Goal: Transaction & Acquisition: Purchase product/service

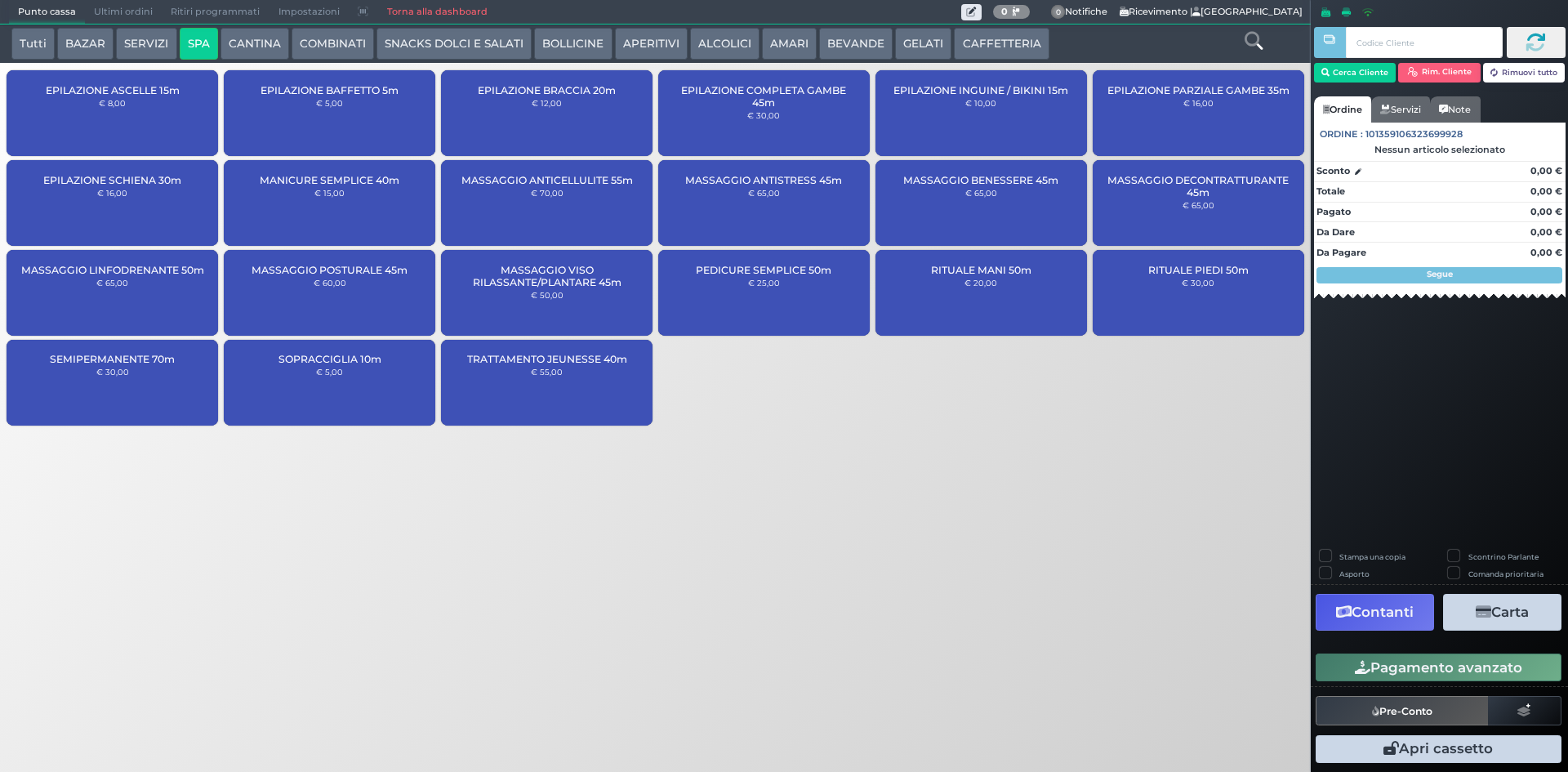
click at [734, 199] on div "MASSAGGIO ANTISTRESS 45m € 65,00" at bounding box center [764, 203] width 212 height 86
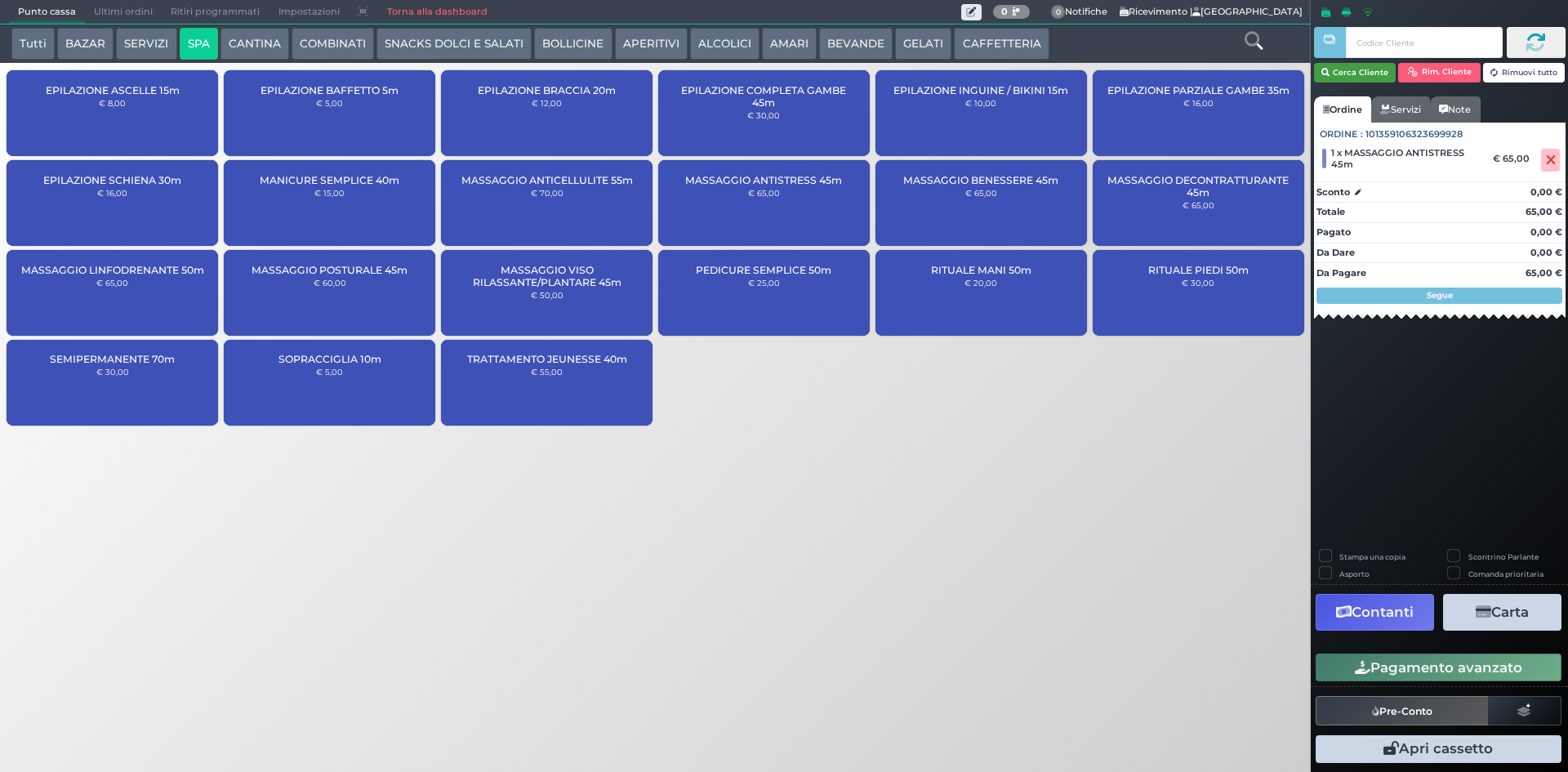
click at [1339, 72] on button "Cerca Cliente" at bounding box center [1355, 72] width 83 height 20
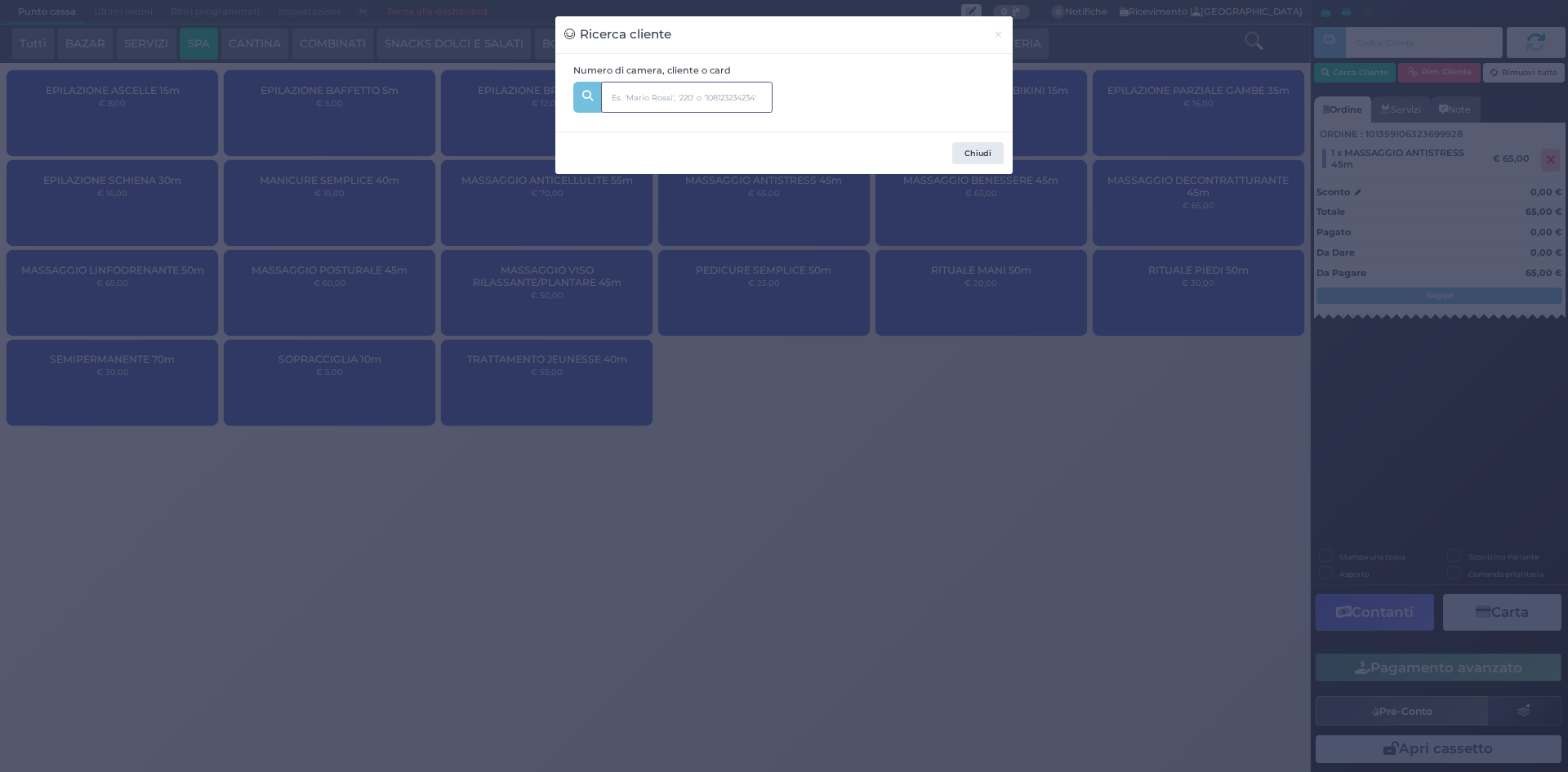
click at [686, 99] on input "text" at bounding box center [686, 97] width 171 height 31
type input "101"
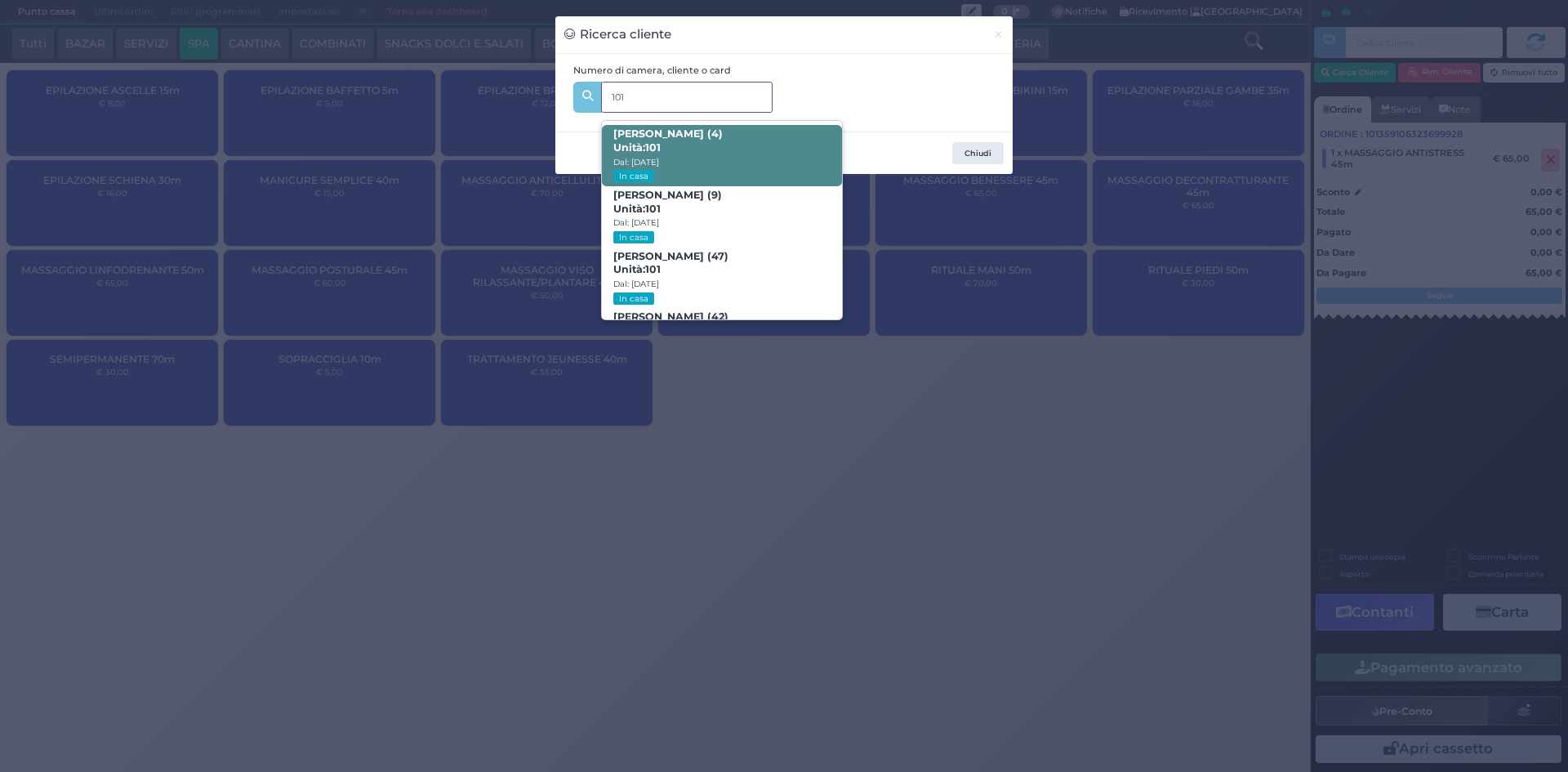
scroll to position [78, 0]
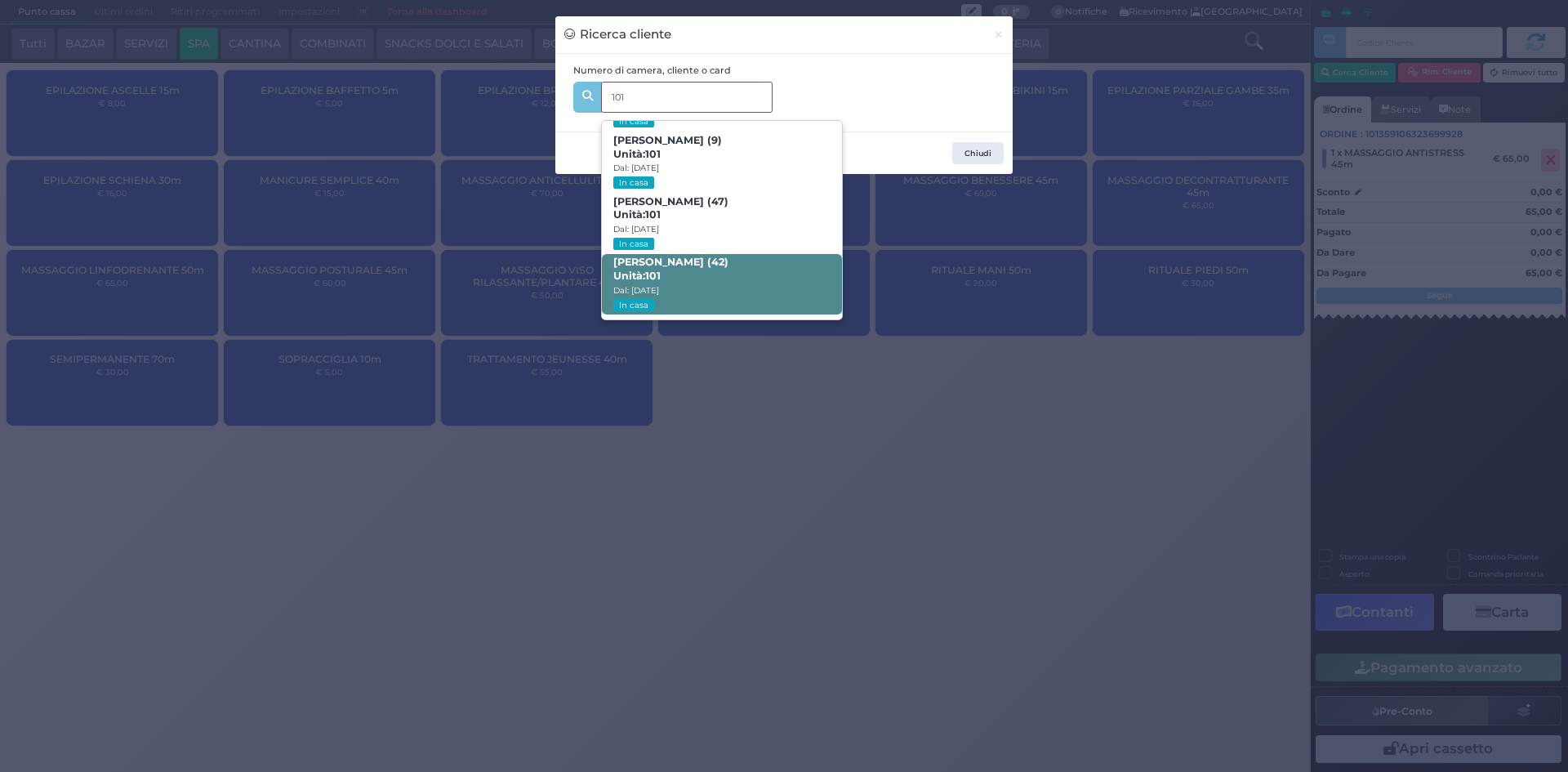
click at [752, 272] on span "[PERSON_NAME] (42) Unità: 101 Dal: [DATE] In casa" at bounding box center [722, 284] width 239 height 61
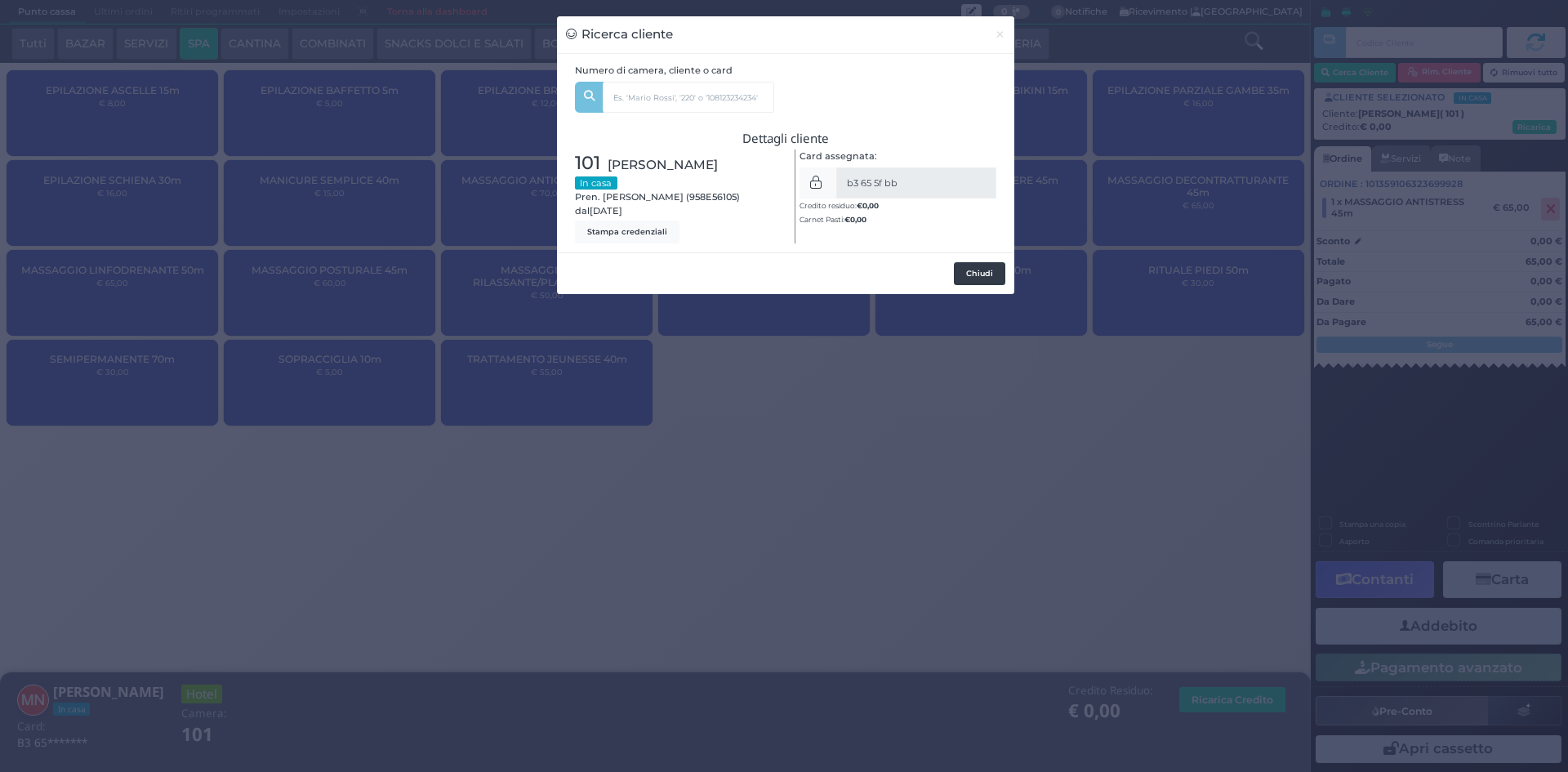
click at [970, 275] on button "Chiudi" at bounding box center [980, 273] width 52 height 23
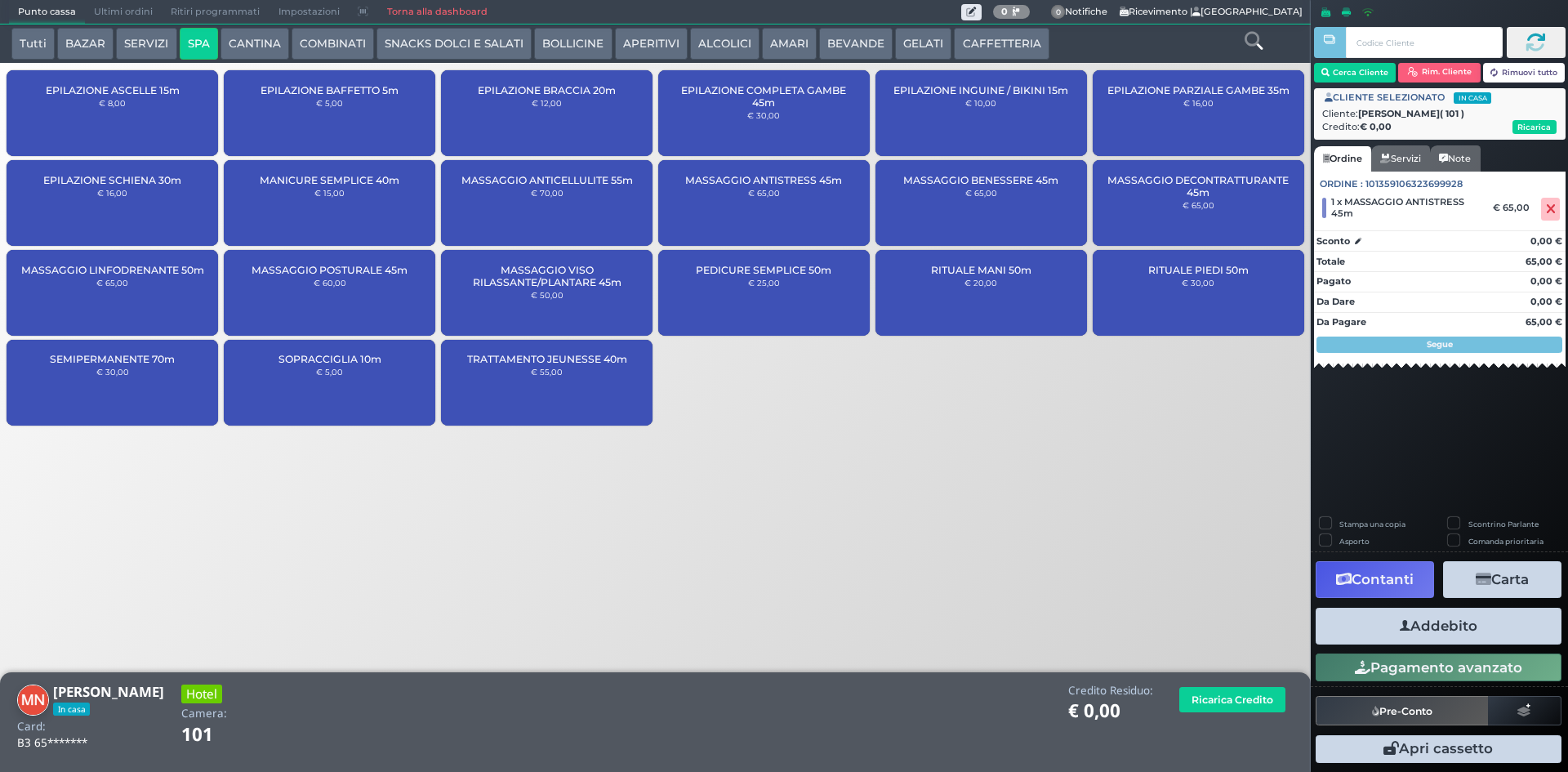
drag, startPoint x: 1394, startPoint y: 632, endPoint x: 906, endPoint y: 444, distance: 523.0
click at [983, 526] on div "Punto cassa [GEOGRAPHIC_DATA] Ultimi ordini Delivery Ritiri programmati Imposta…" at bounding box center [784, 386] width 1568 height 772
click at [1448, 624] on button "Addebito" at bounding box center [1438, 626] width 245 height 37
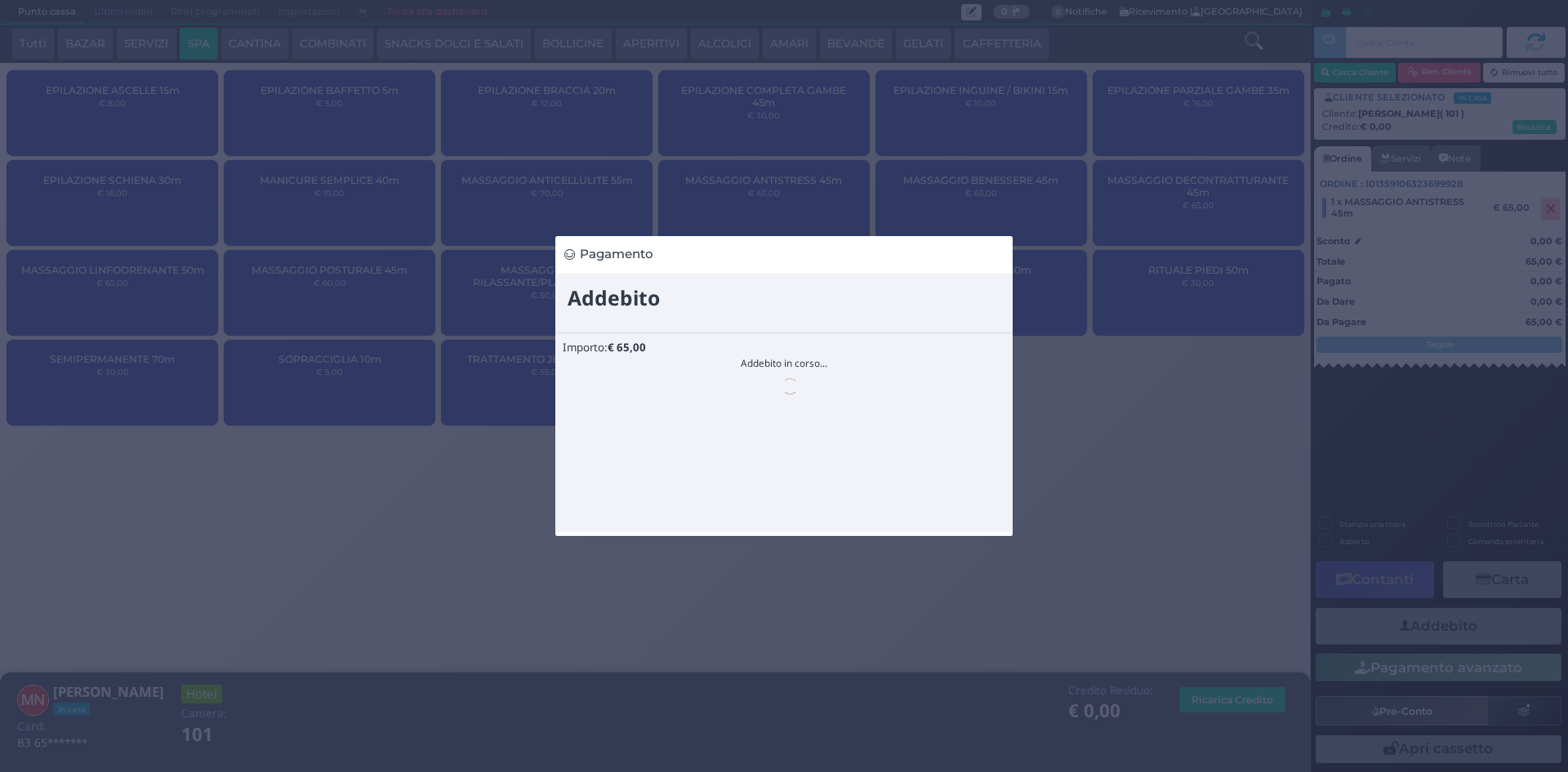
scroll to position [0, 0]
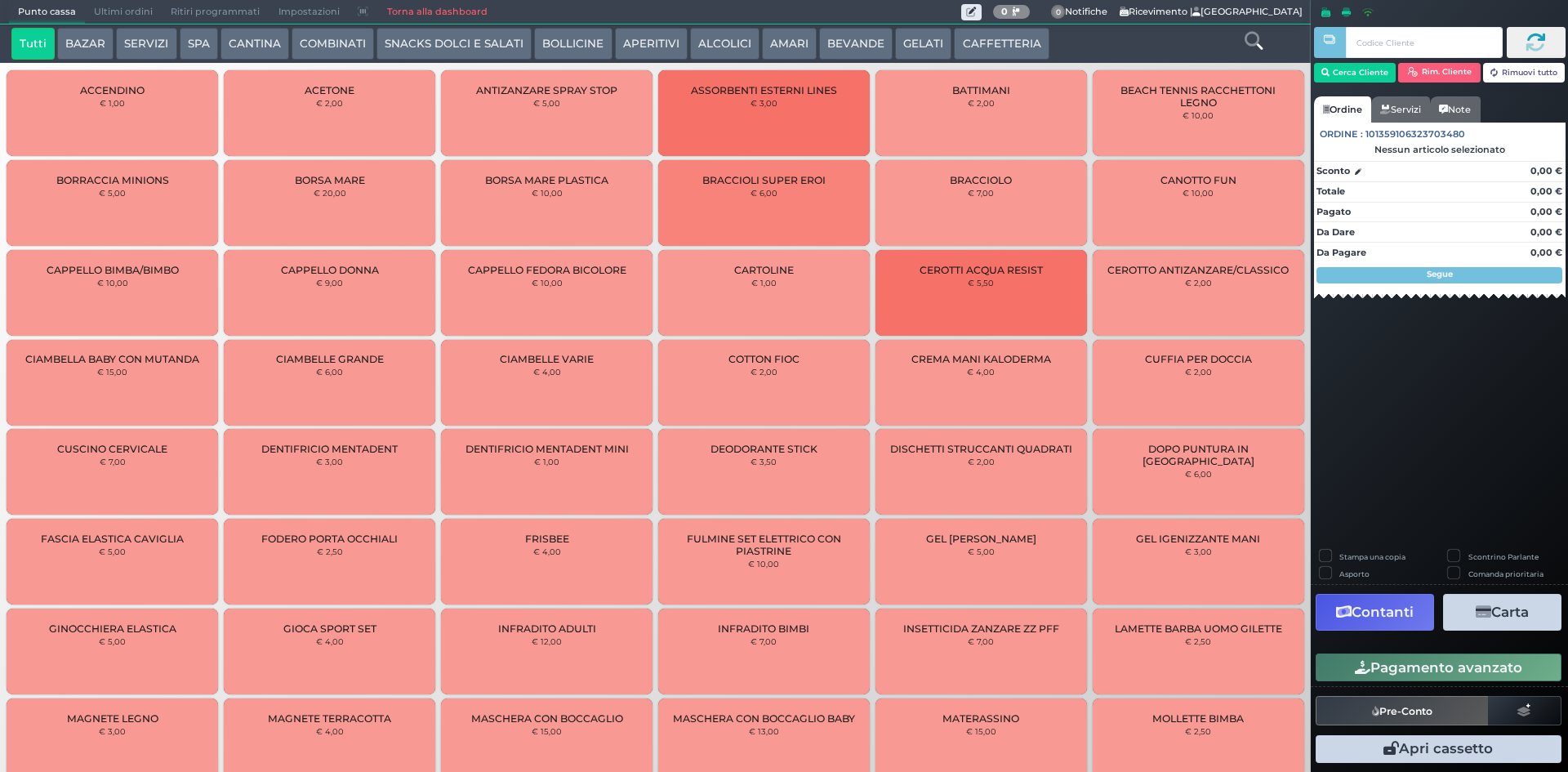
click at [190, 45] on button "SPA" at bounding box center [199, 44] width 39 height 33
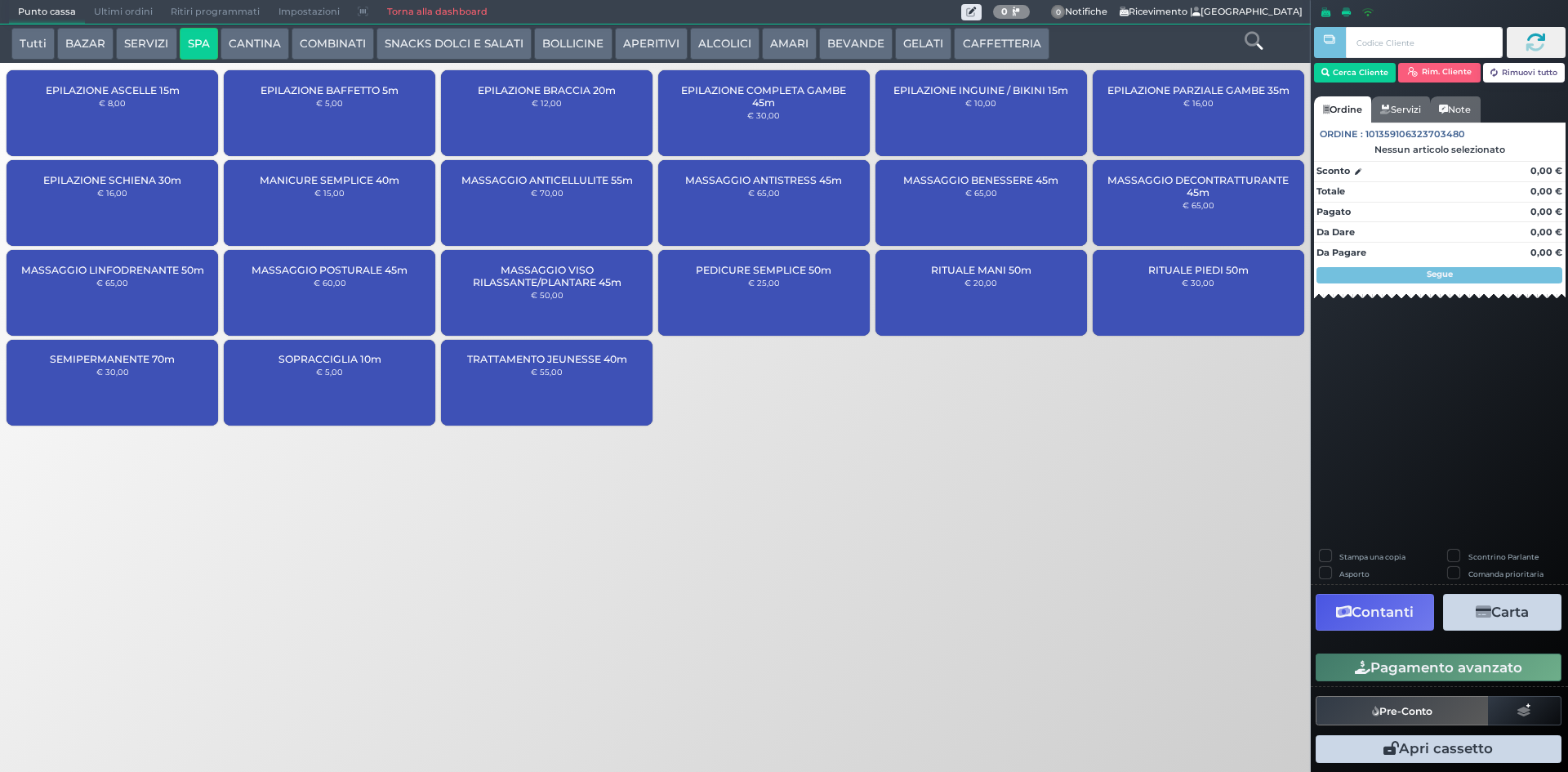
click at [786, 197] on div "MASSAGGIO ANTISTRESS 45m € 65,00" at bounding box center [764, 203] width 212 height 86
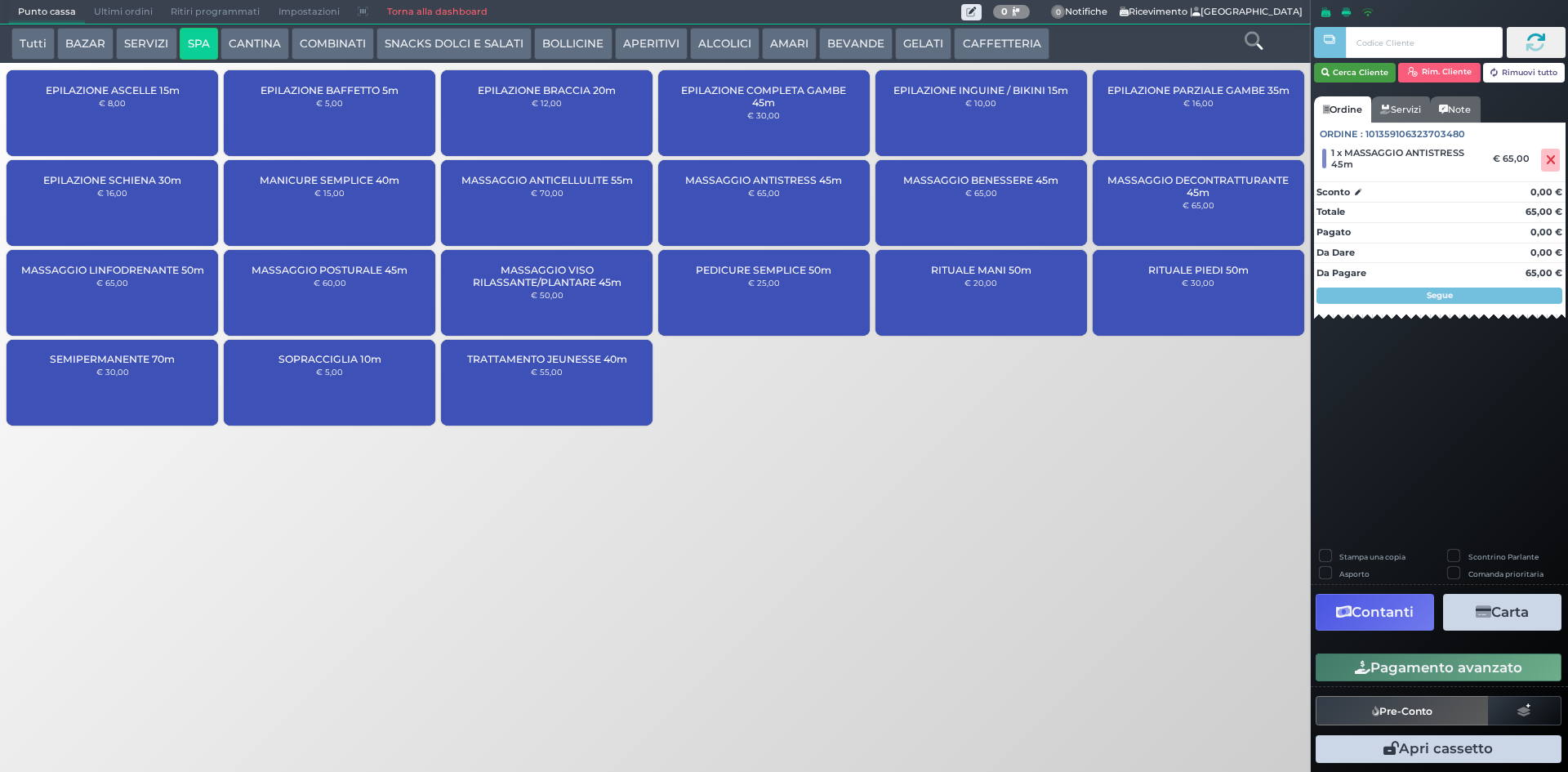
click at [1369, 73] on button "Cerca Cliente" at bounding box center [1355, 72] width 83 height 20
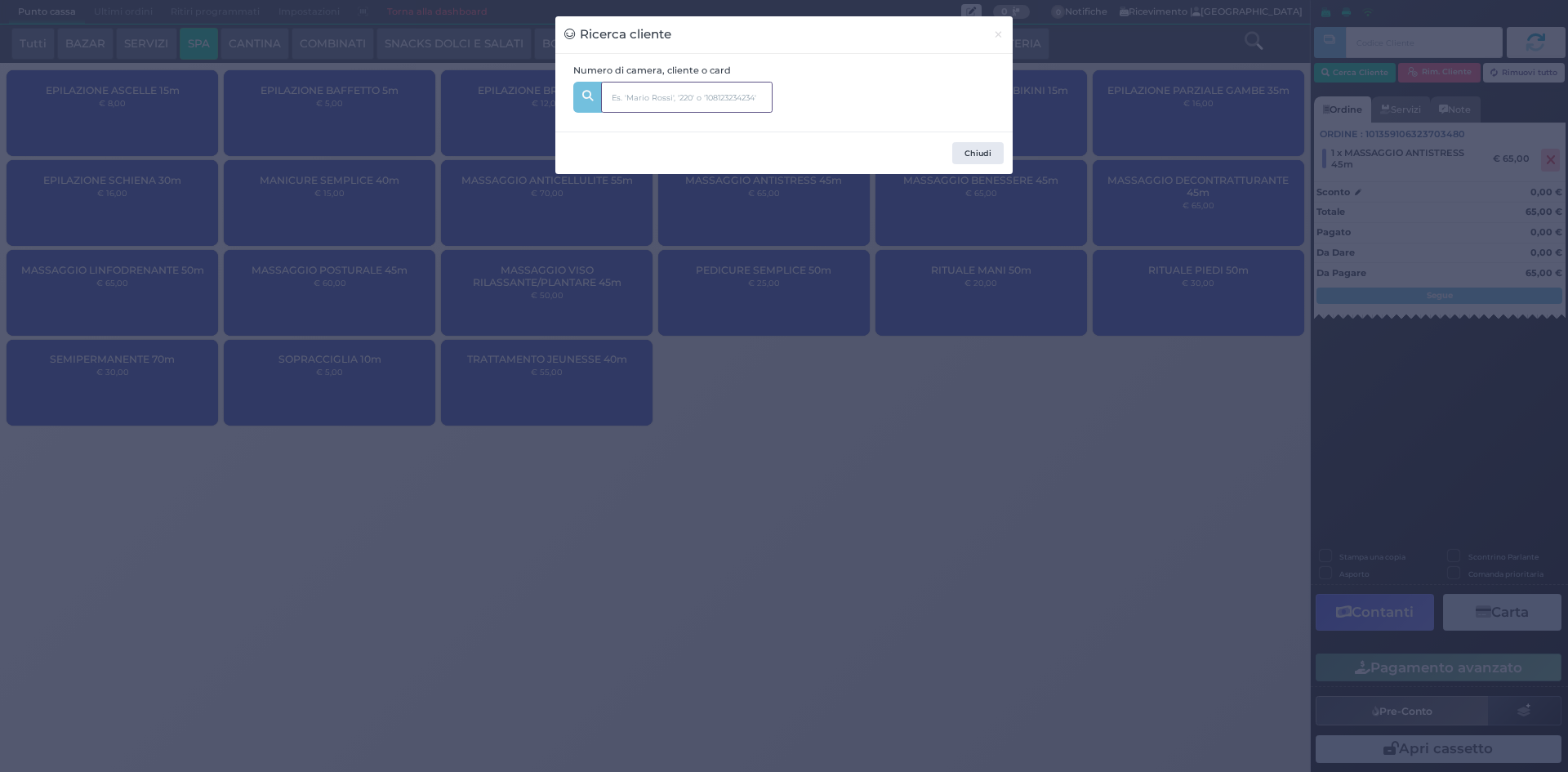
click at [705, 86] on input "text" at bounding box center [686, 97] width 171 height 31
type input "101"
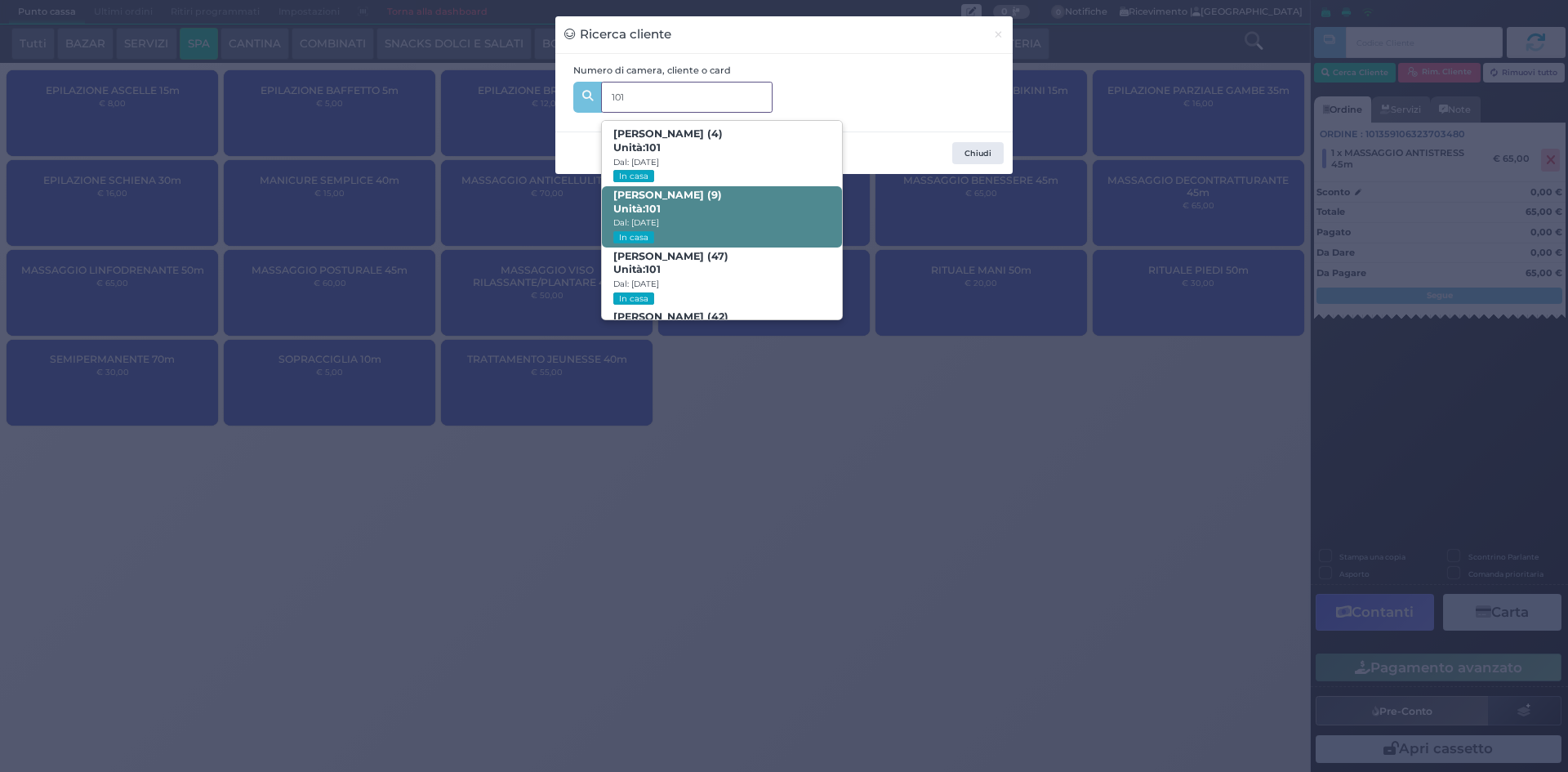
scroll to position [78, 0]
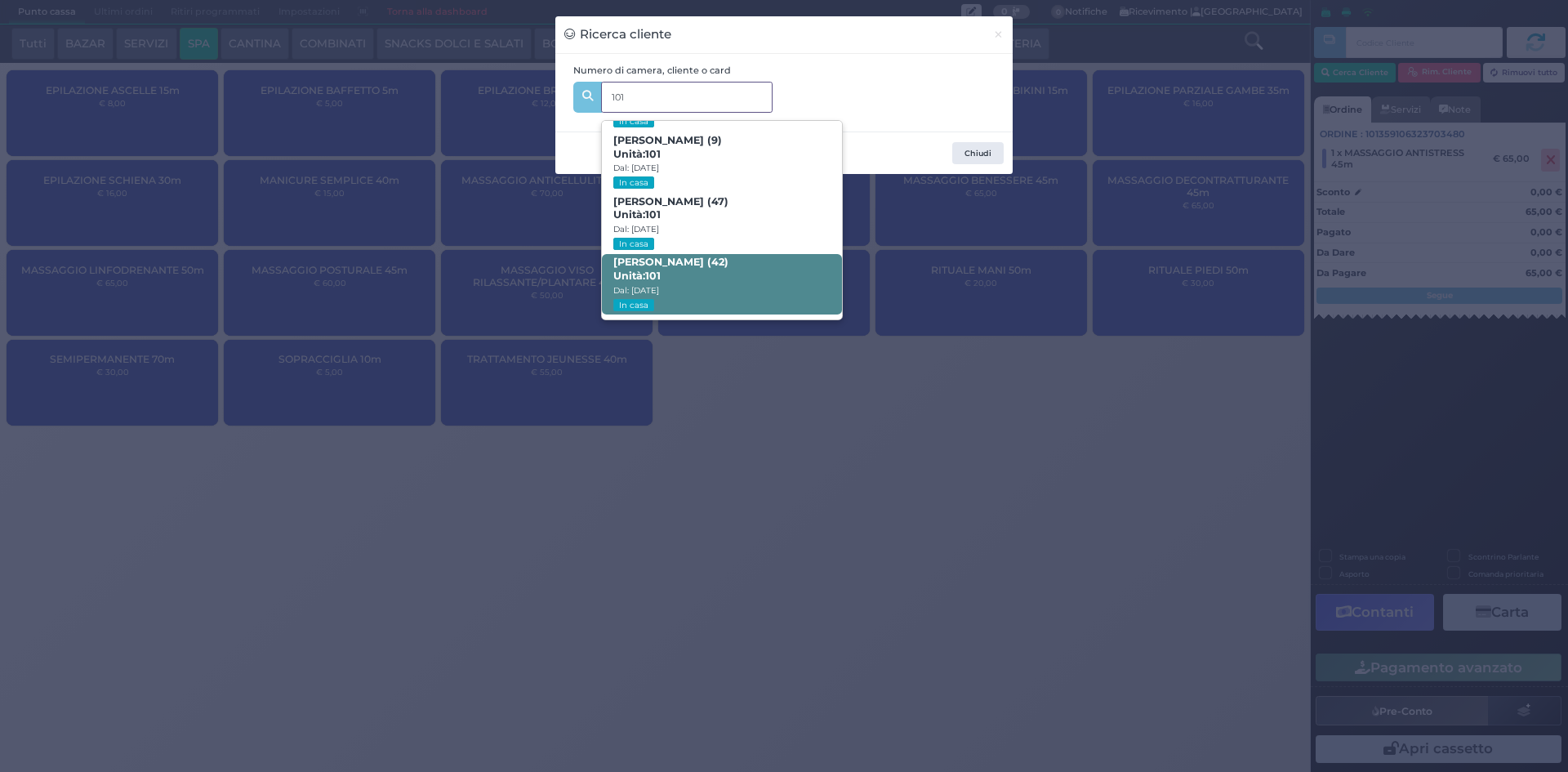
click at [728, 276] on span "[PERSON_NAME] (42) Unità: 101 Dal: [DATE] In casa" at bounding box center [722, 284] width 239 height 61
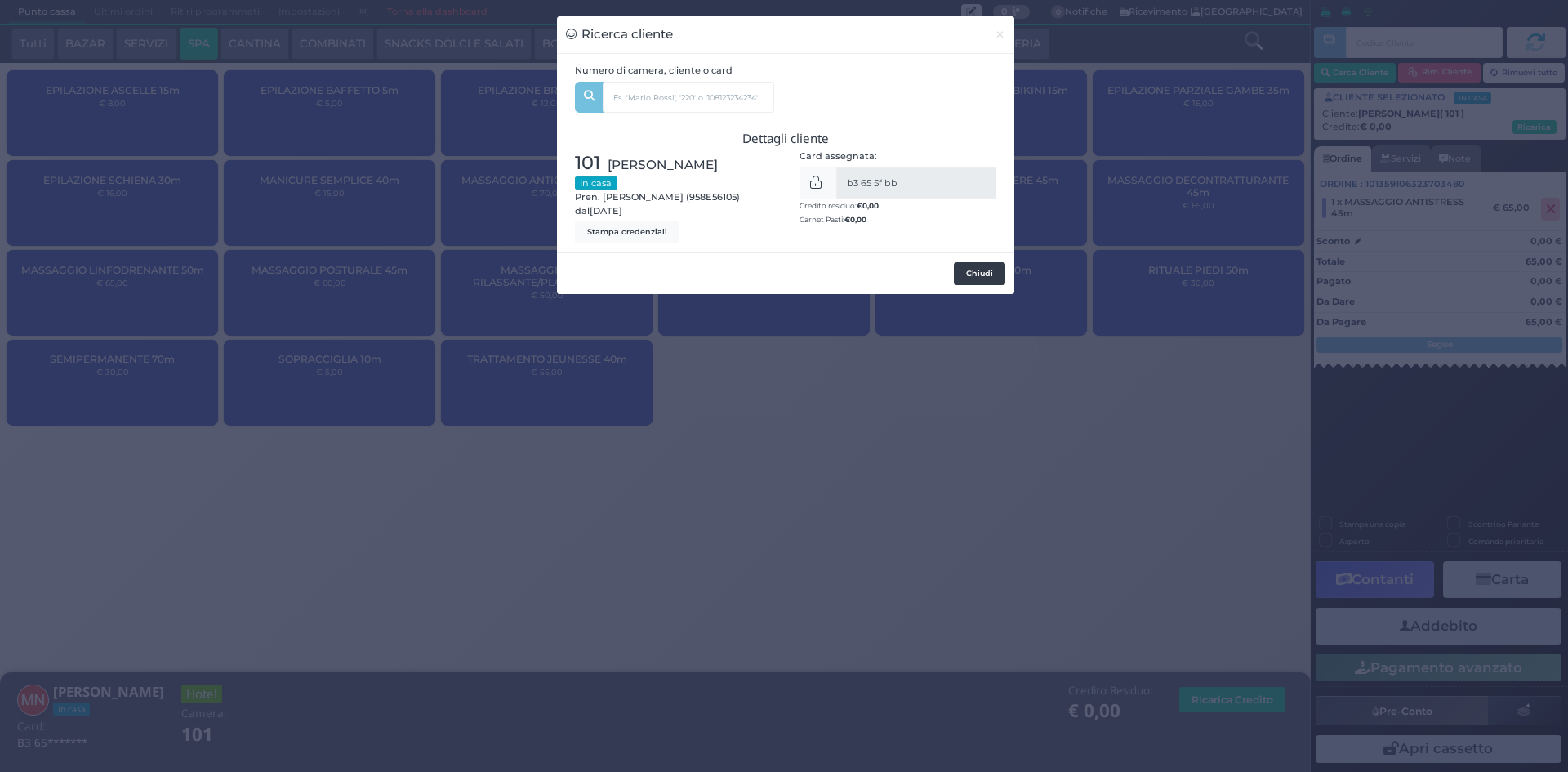
click at [989, 274] on button "Chiudi" at bounding box center [980, 273] width 52 height 23
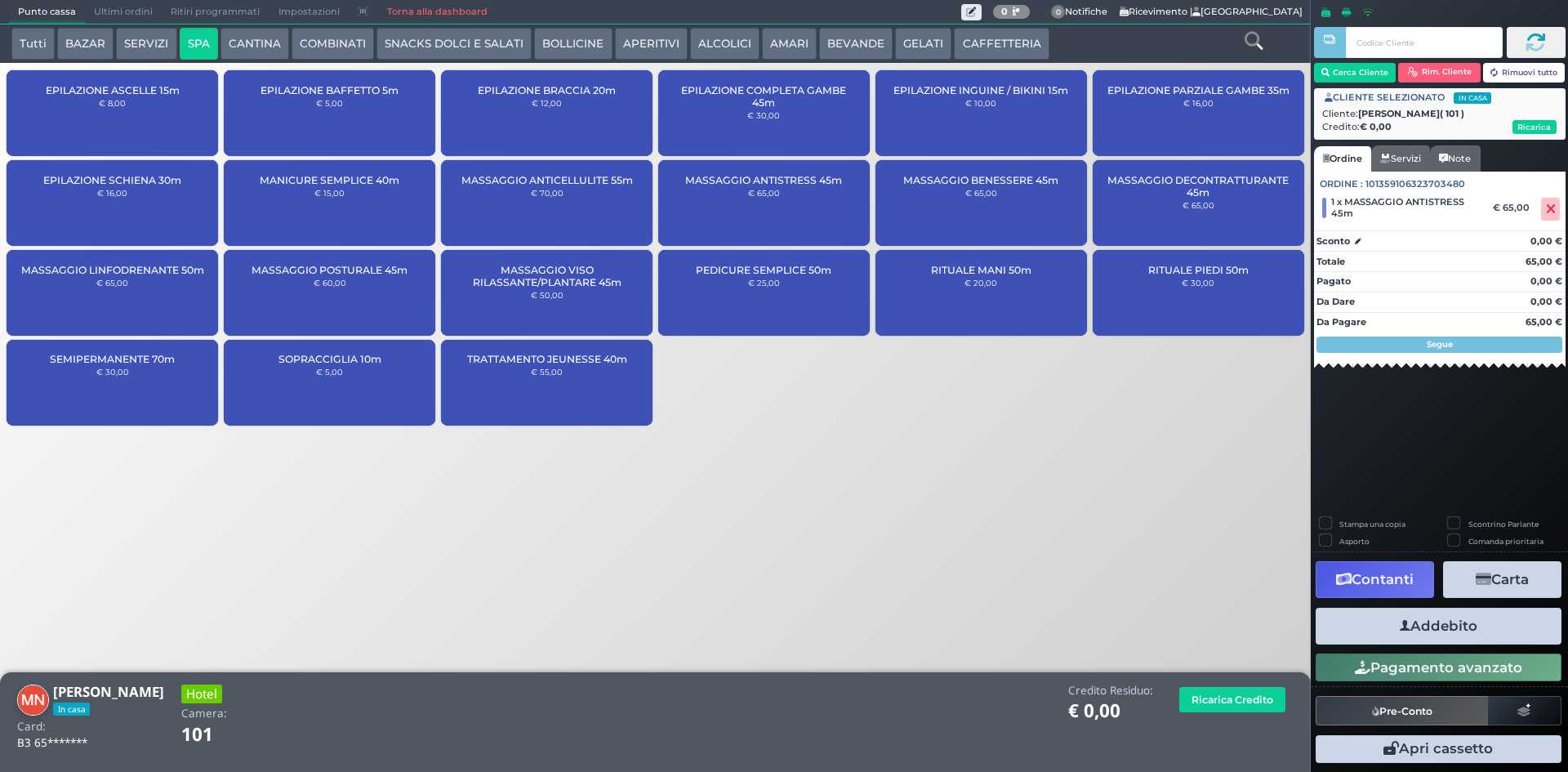
click at [1458, 632] on button "Addebito" at bounding box center [1438, 626] width 245 height 37
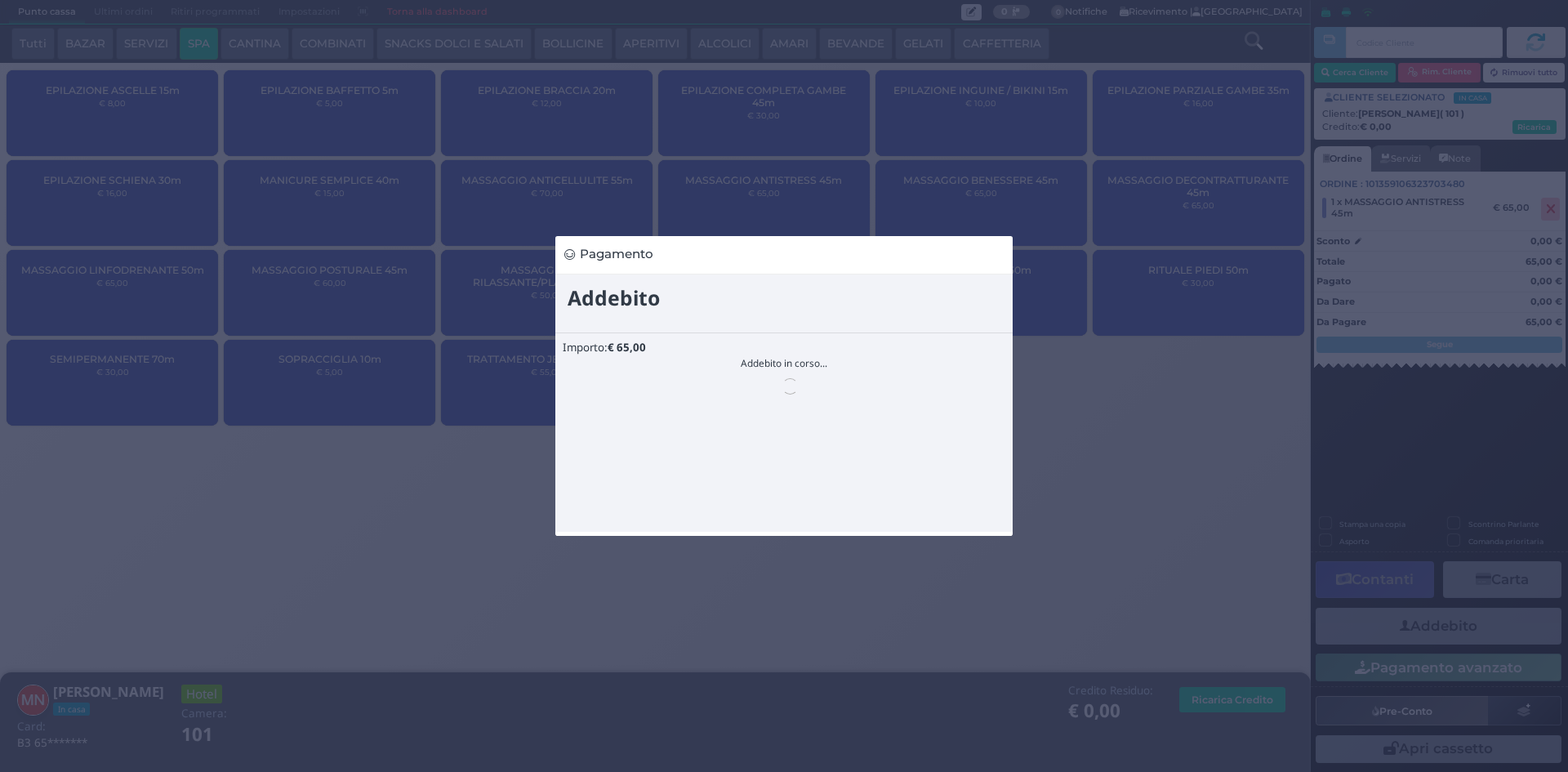
scroll to position [0, 0]
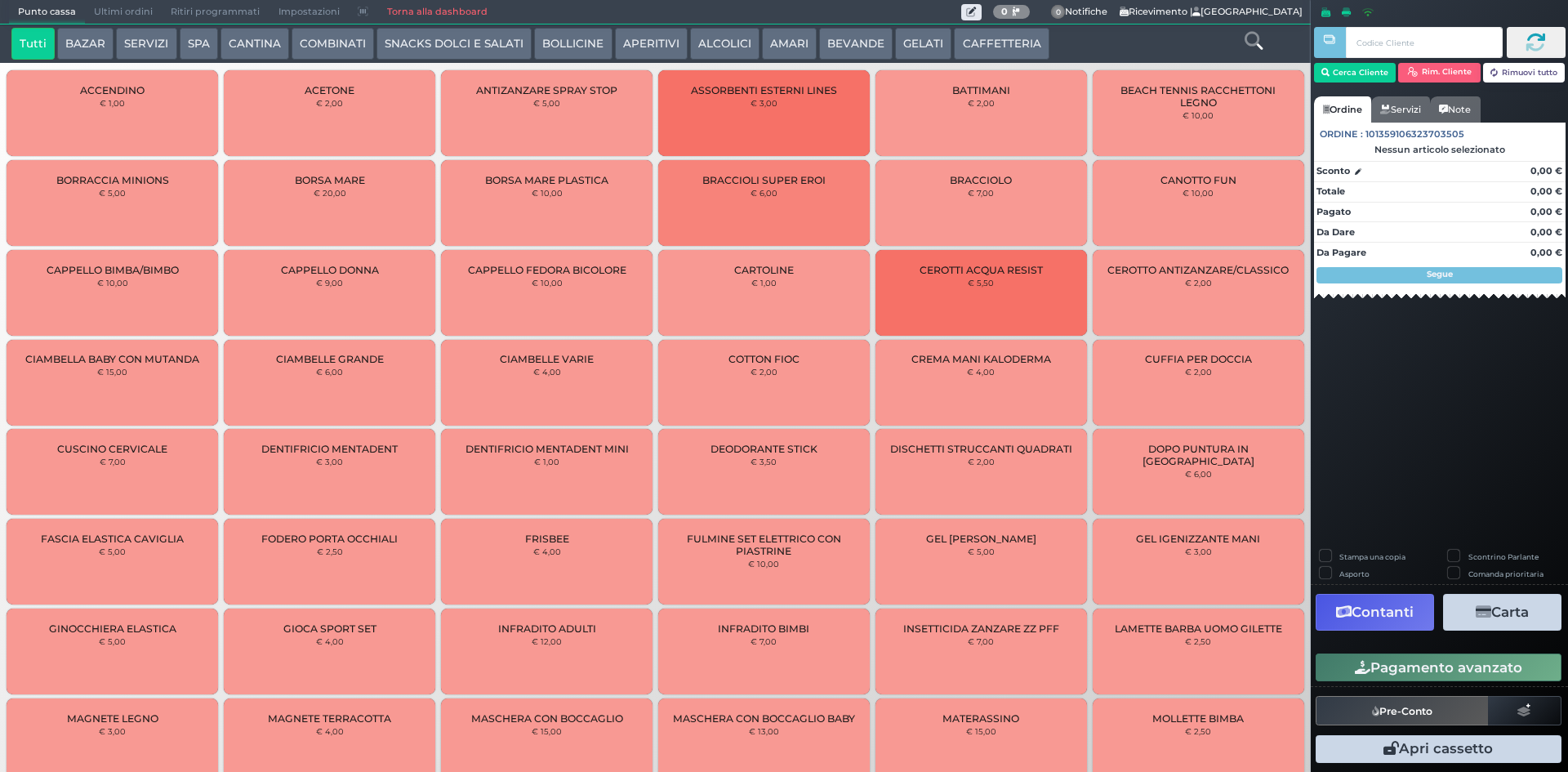
click at [195, 45] on button "SPA" at bounding box center [199, 44] width 39 height 33
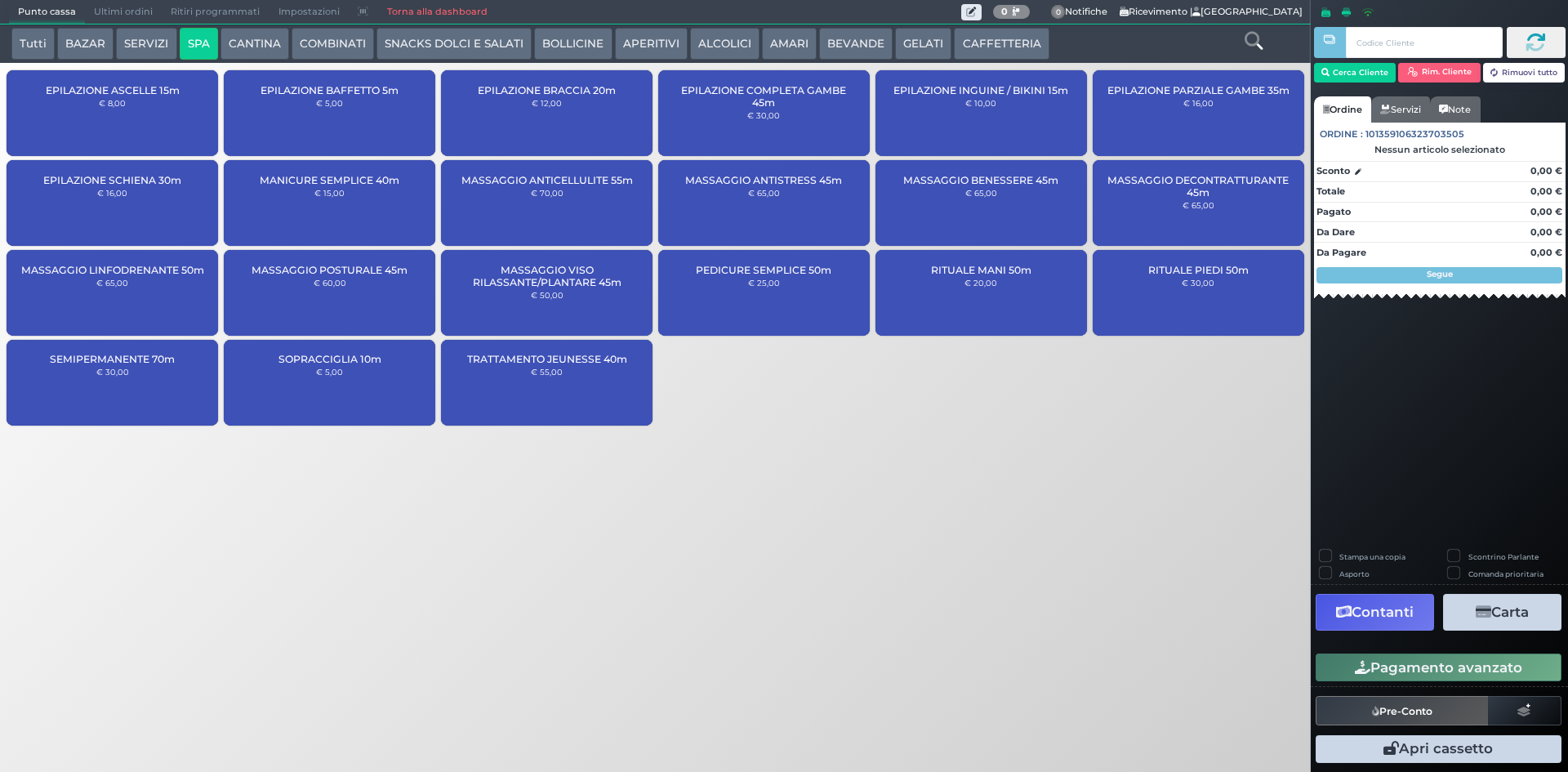
click at [115, 15] on span "Ultimi ordini" at bounding box center [123, 12] width 77 height 23
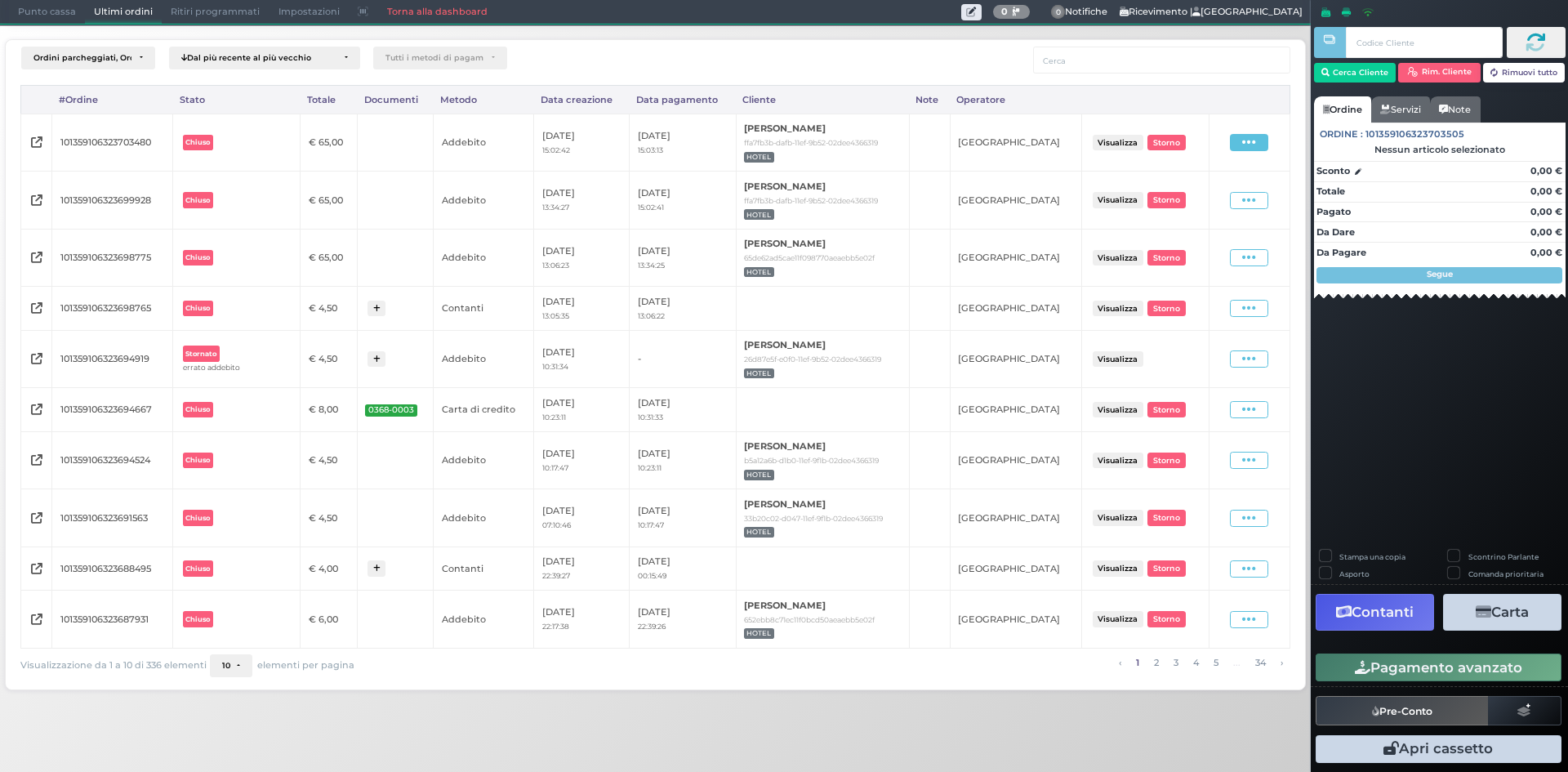
click at [1255, 140] on icon at bounding box center [1249, 142] width 14 height 16
click at [1199, 190] on span "Ristampa Pre-Conto" at bounding box center [1213, 190] width 67 height 28
click at [1255, 202] on icon at bounding box center [1249, 201] width 14 height 16
click at [1204, 255] on span "Ristampa Pre-Conto" at bounding box center [1213, 247] width 67 height 28
